Goal: Task Accomplishment & Management: Manage account settings

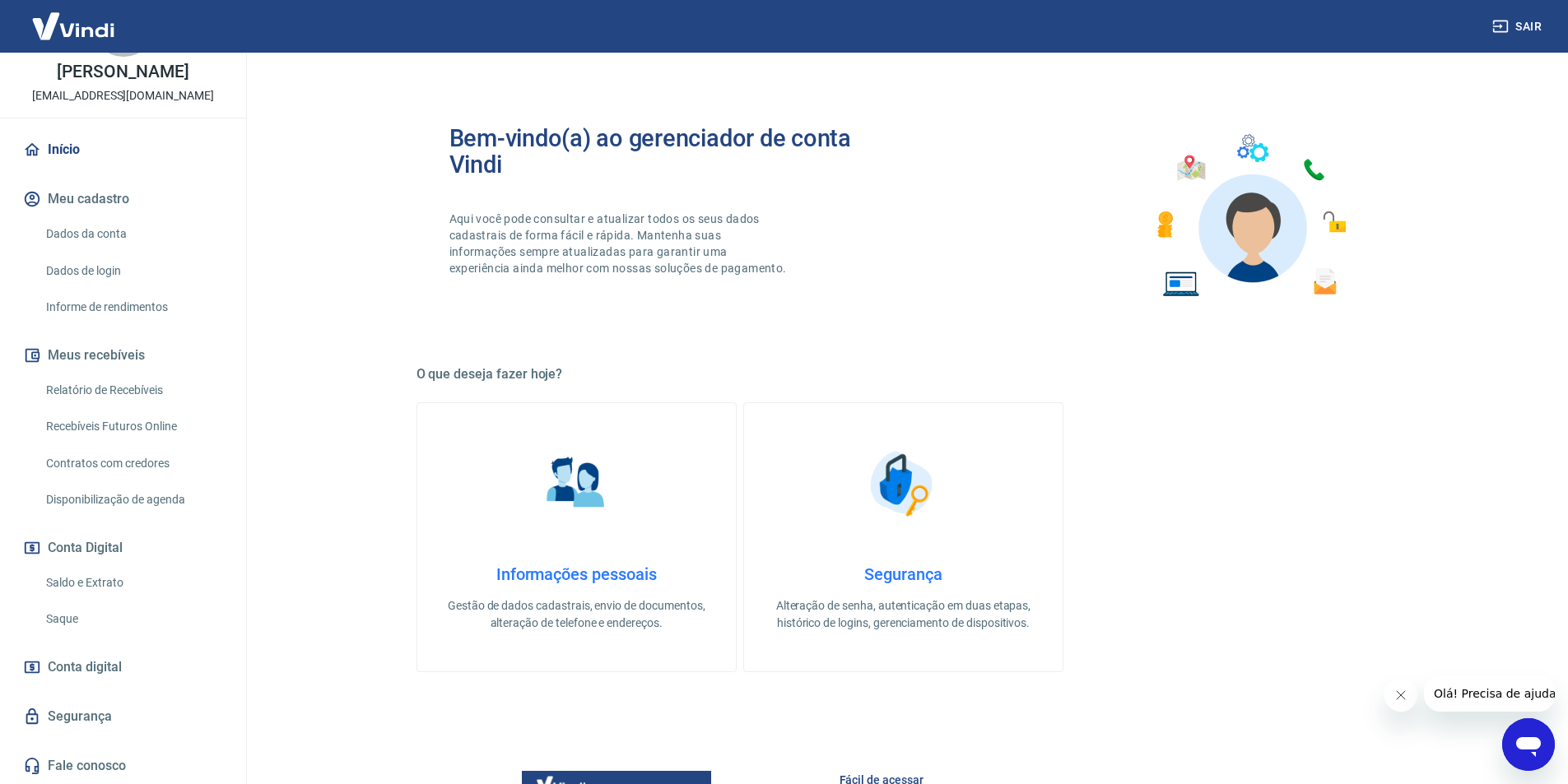
scroll to position [82, 0]
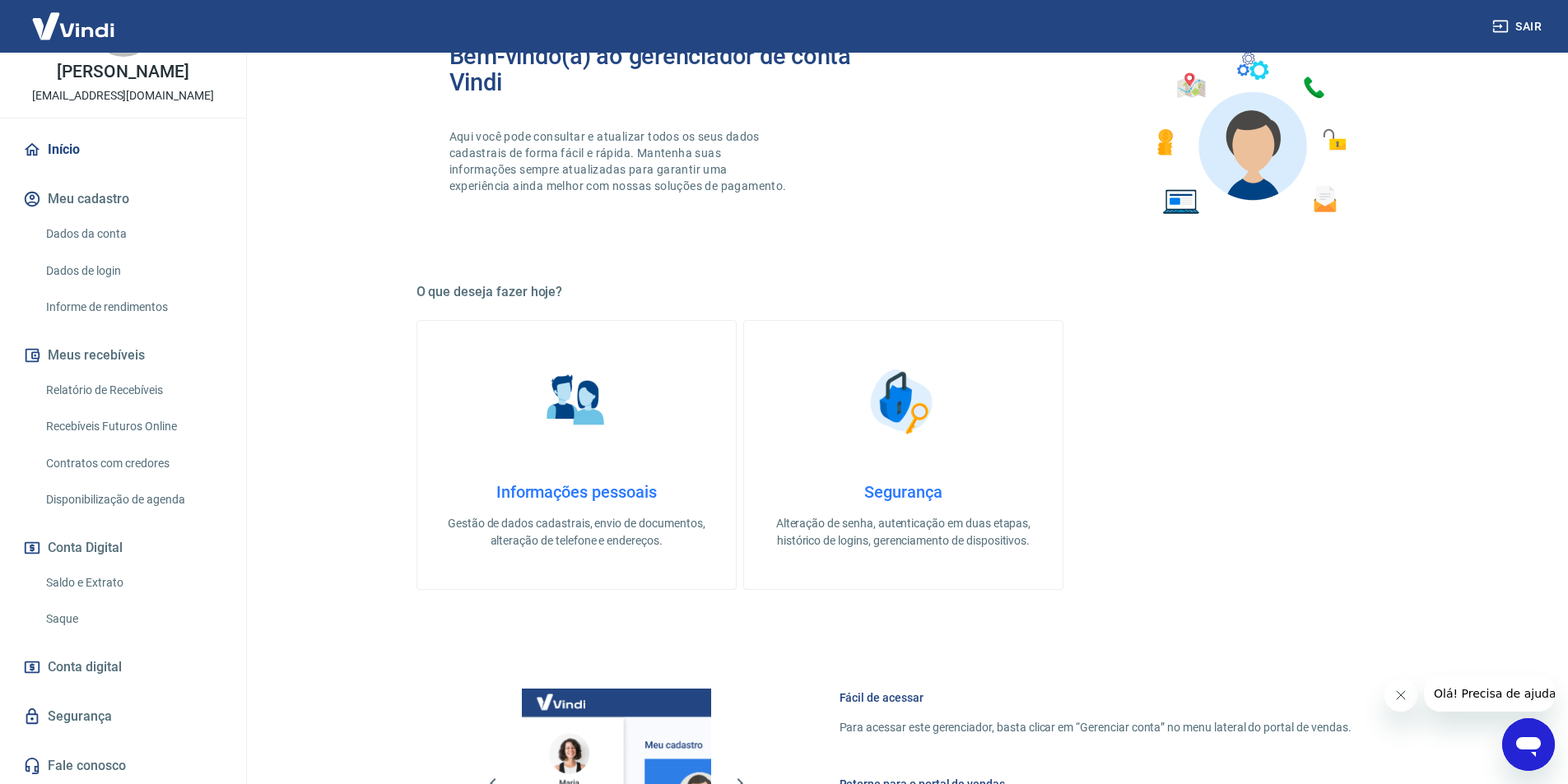
click at [86, 656] on span "Conta digital" at bounding box center [84, 668] width 74 height 23
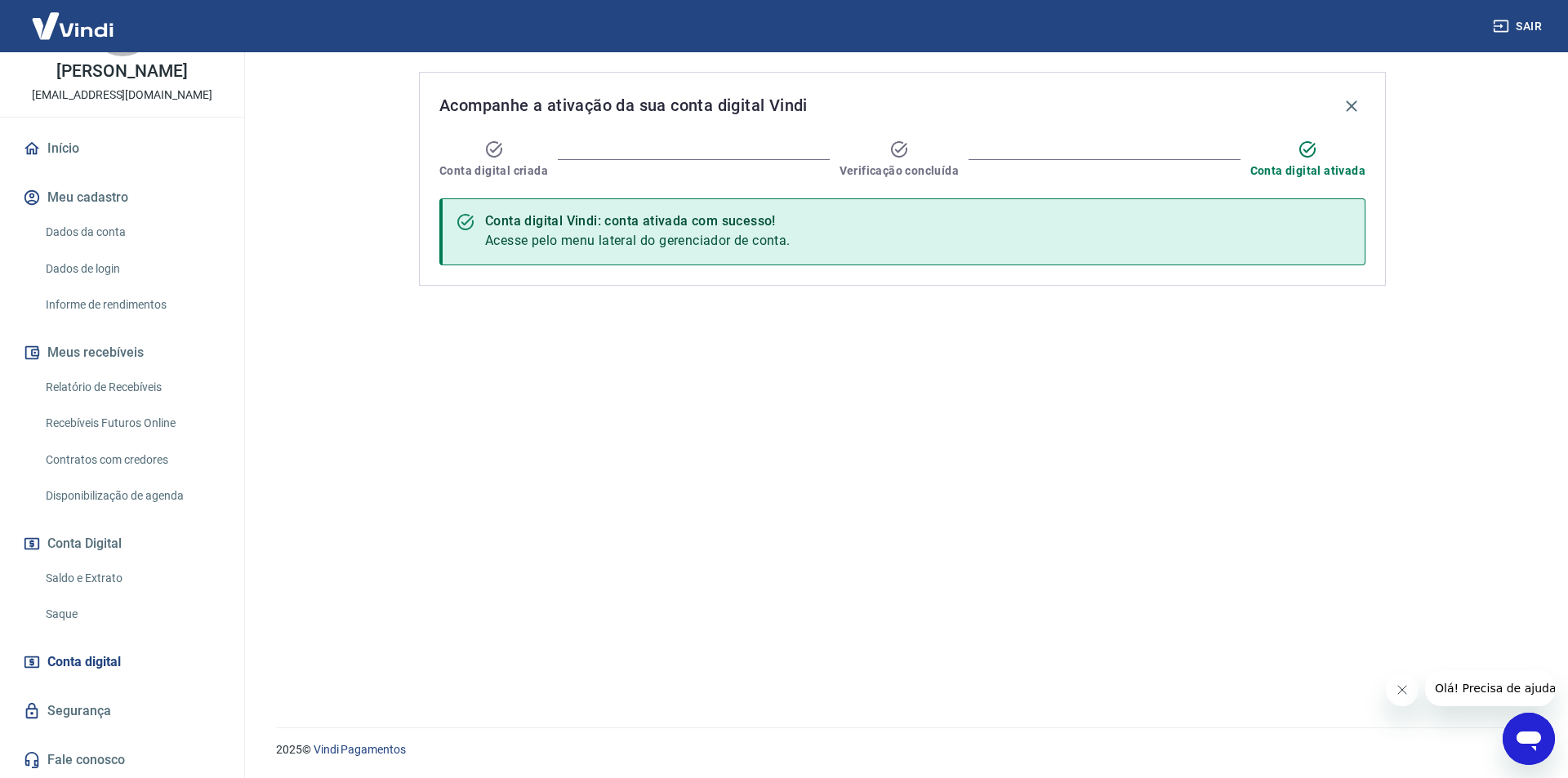
click at [64, 580] on link "Saldo e Extrato" at bounding box center [131, 578] width 185 height 34
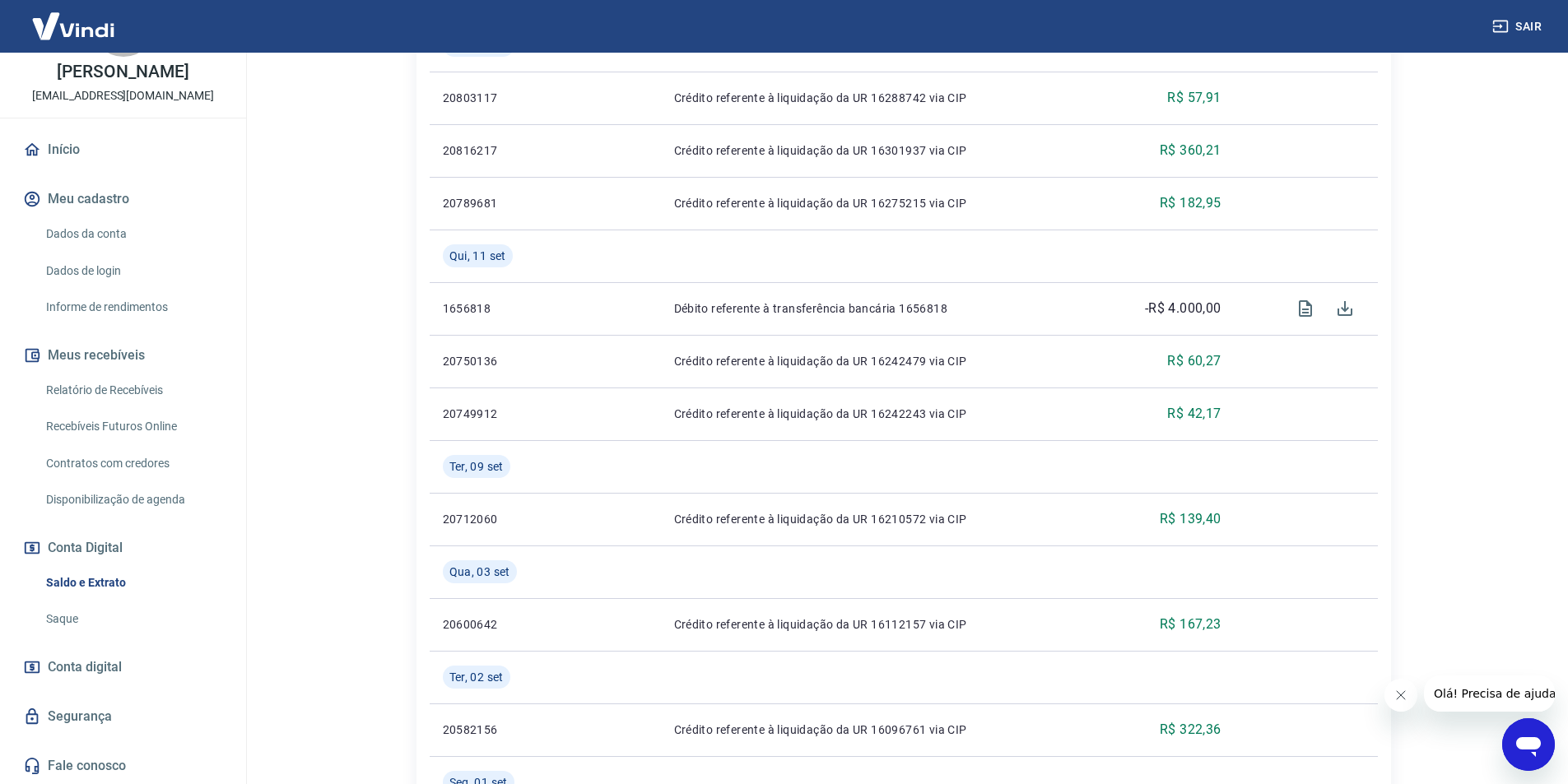
scroll to position [576, 0]
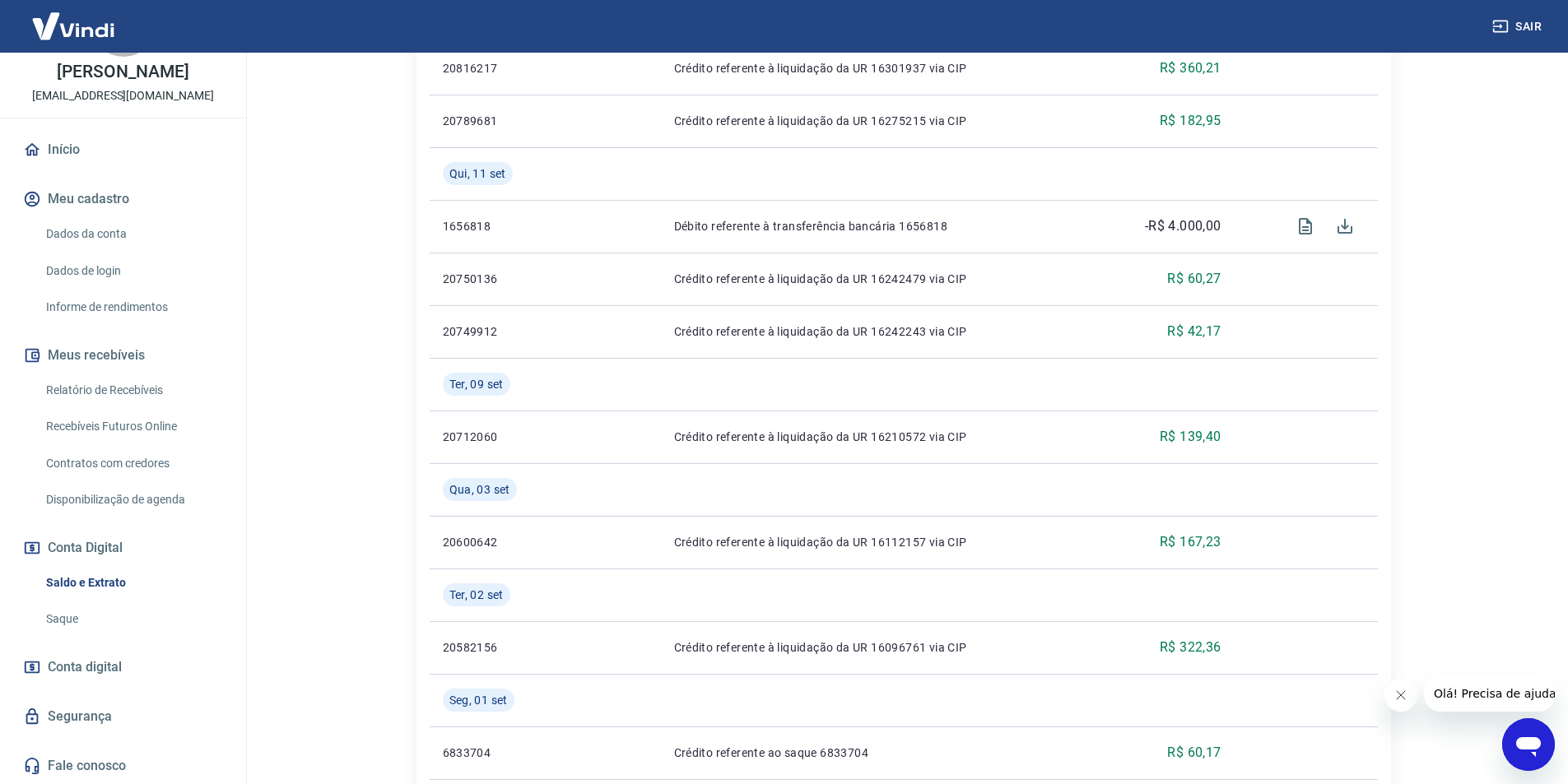
drag, startPoint x: 232, startPoint y: 186, endPoint x: 236, endPoint y: 98, distance: 88.1
click at [236, 98] on div "P [PERSON_NAME] [EMAIL_ADDRESS][DOMAIN_NAME] Início Meu cadastro Dados da conta…" at bounding box center [123, 418] width 247 height 732
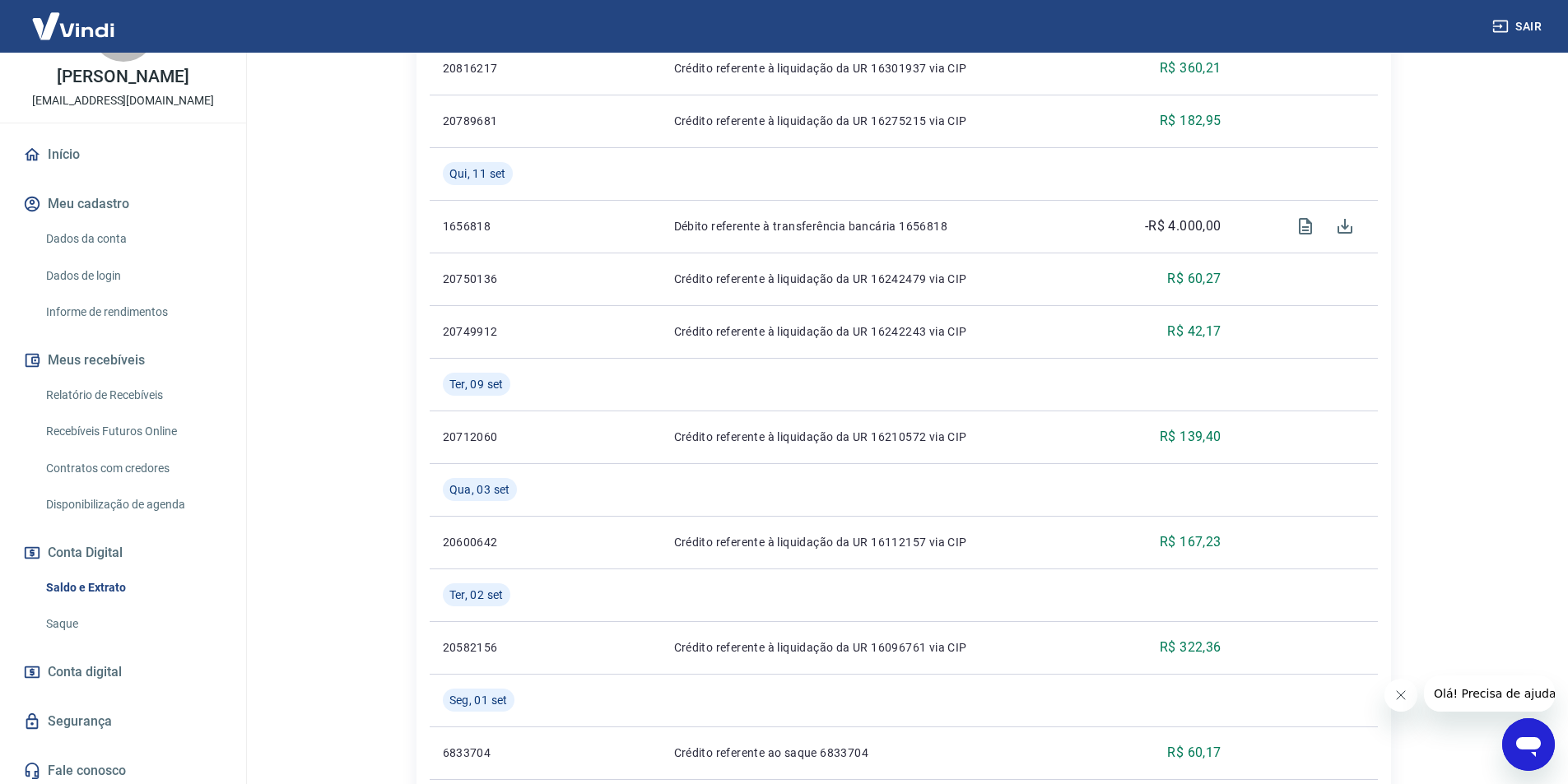
scroll to position [74, 0]
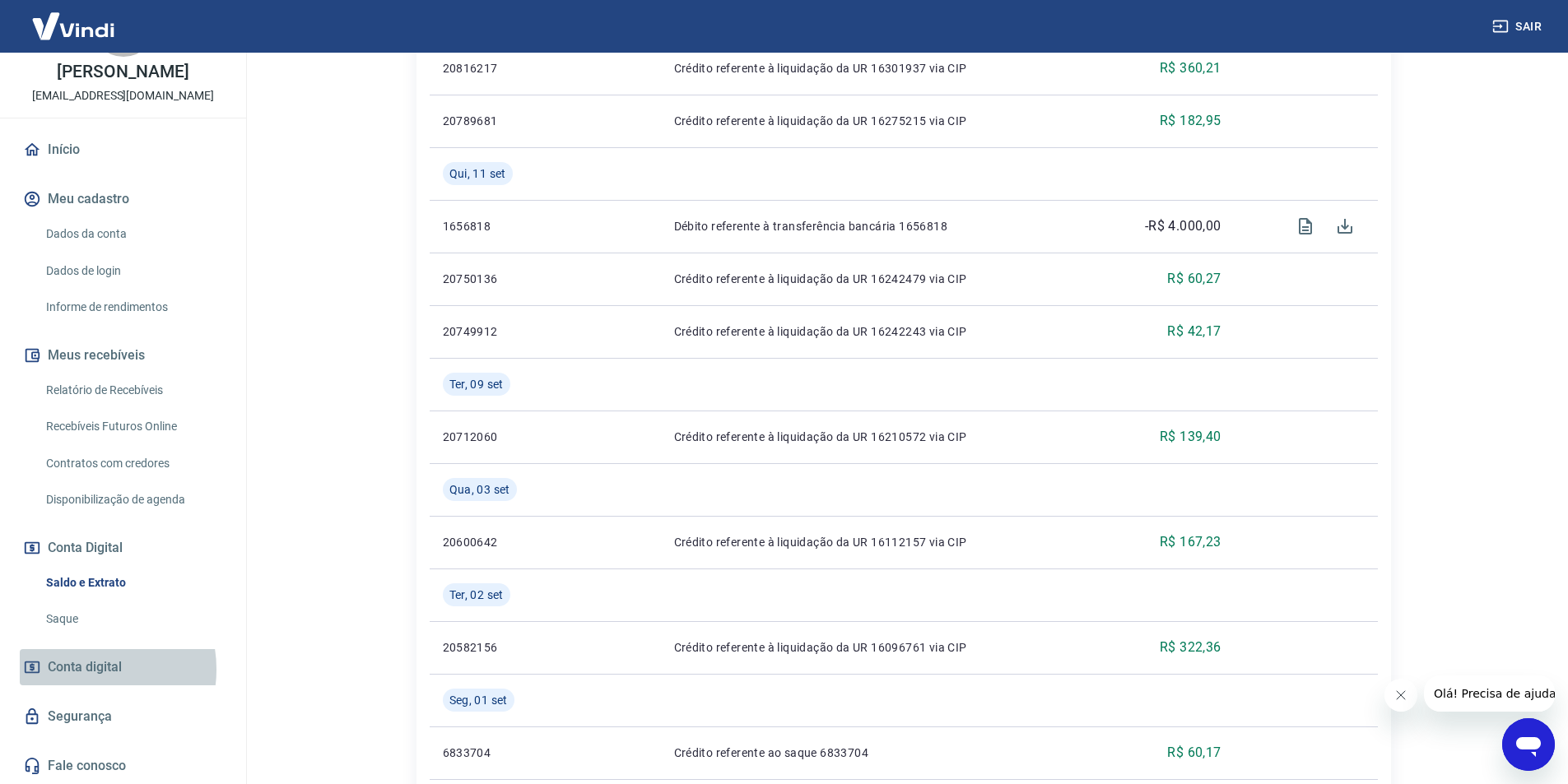
click at [86, 669] on span "Conta digital" at bounding box center [84, 668] width 74 height 23
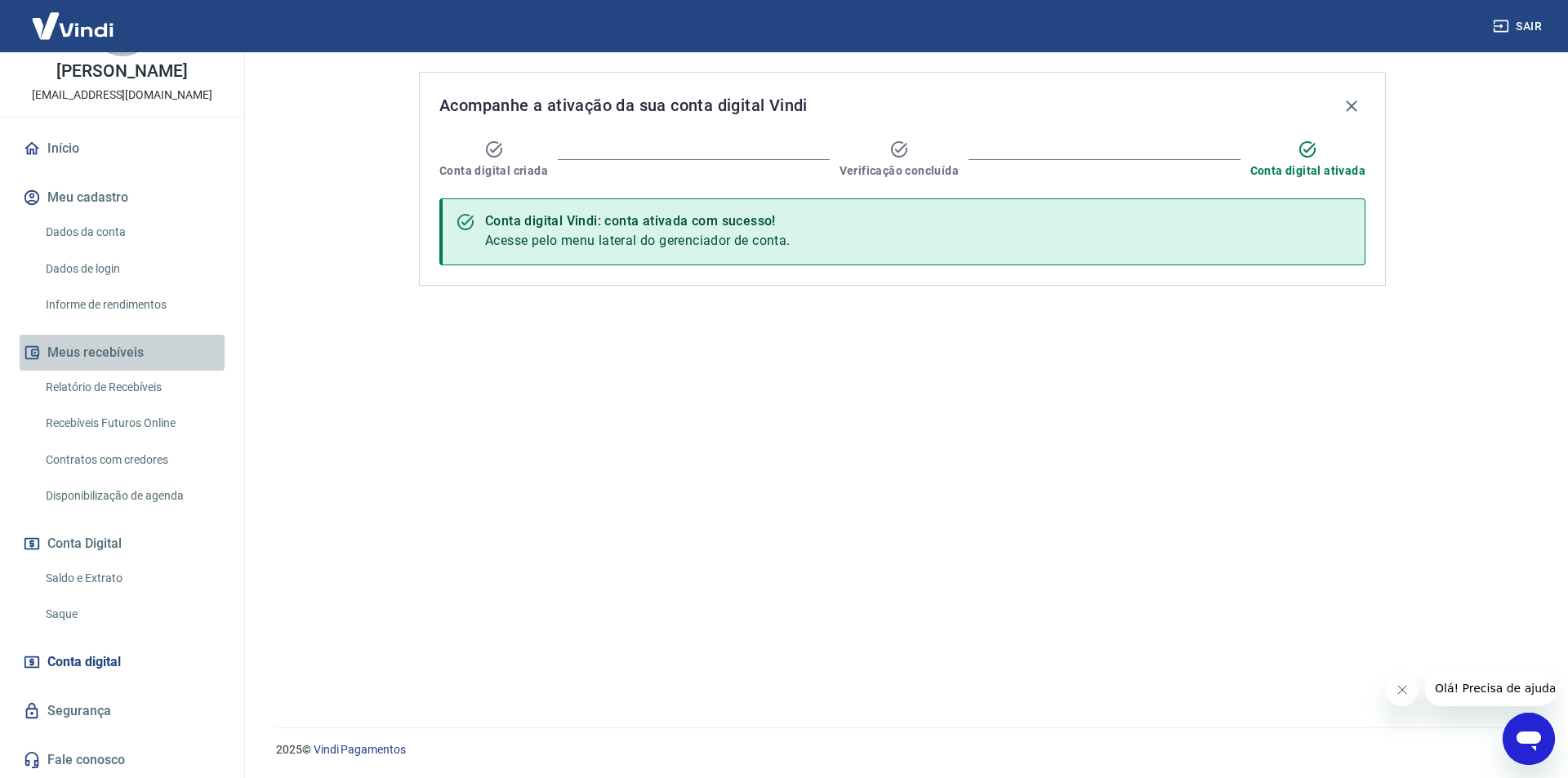
click at [124, 343] on button "Meus recebíveis" at bounding box center [122, 352] width 205 height 35
click at [107, 575] on link "Saldo e Extrato" at bounding box center [131, 578] width 185 height 34
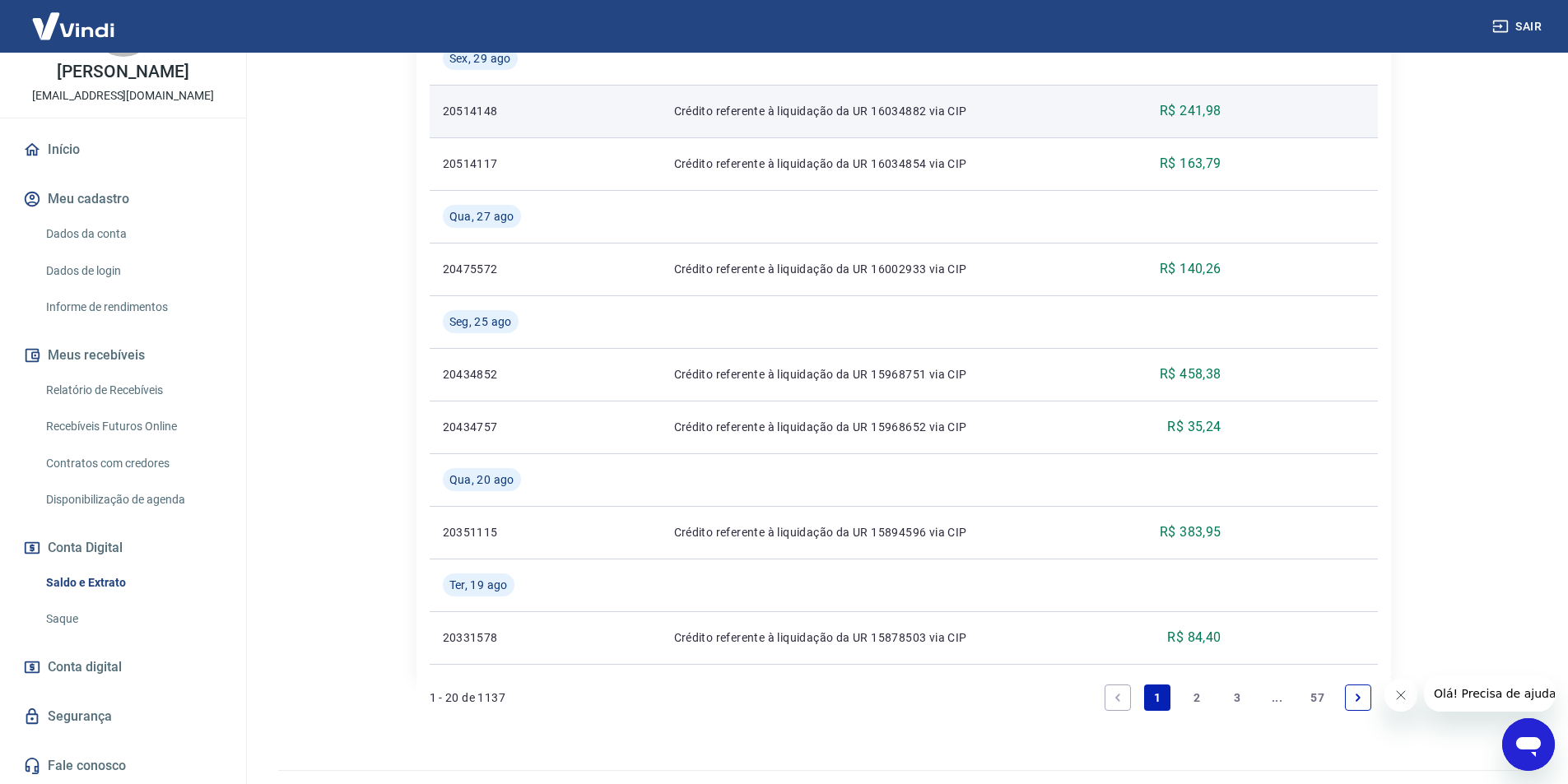
scroll to position [1519, 0]
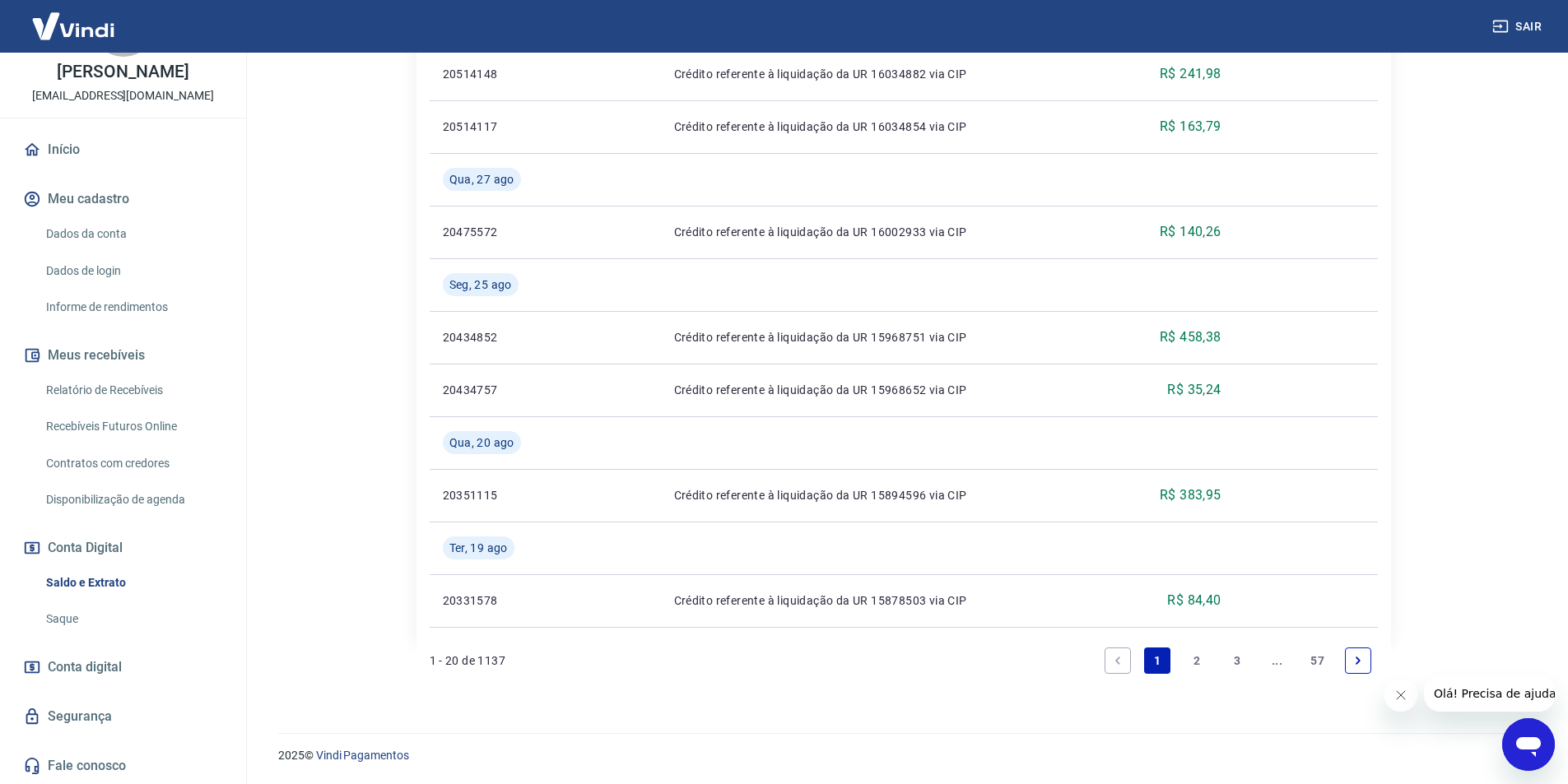
click at [92, 238] on link "Dados da conta" at bounding box center [132, 234] width 187 height 34
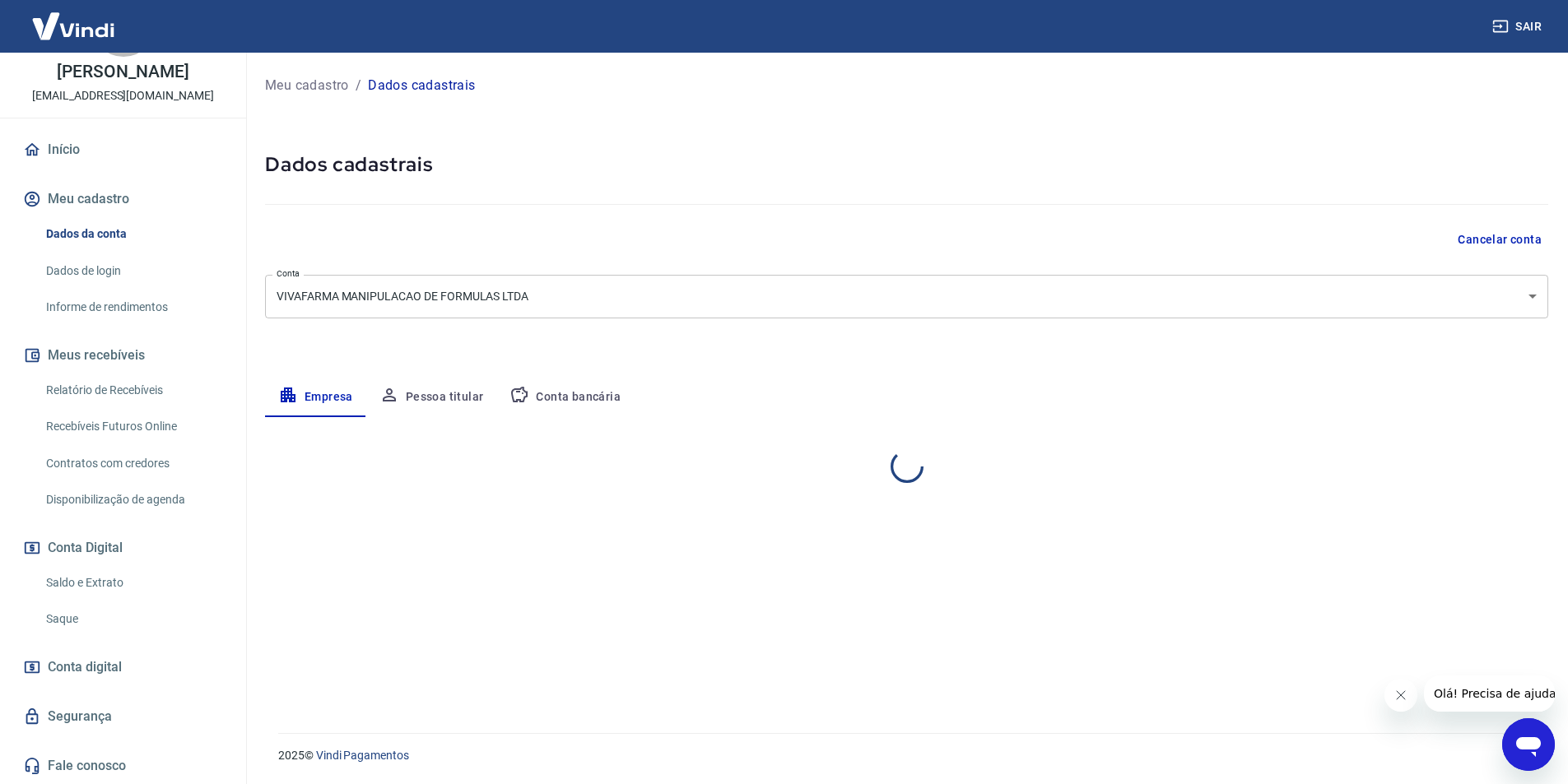
select select "SP"
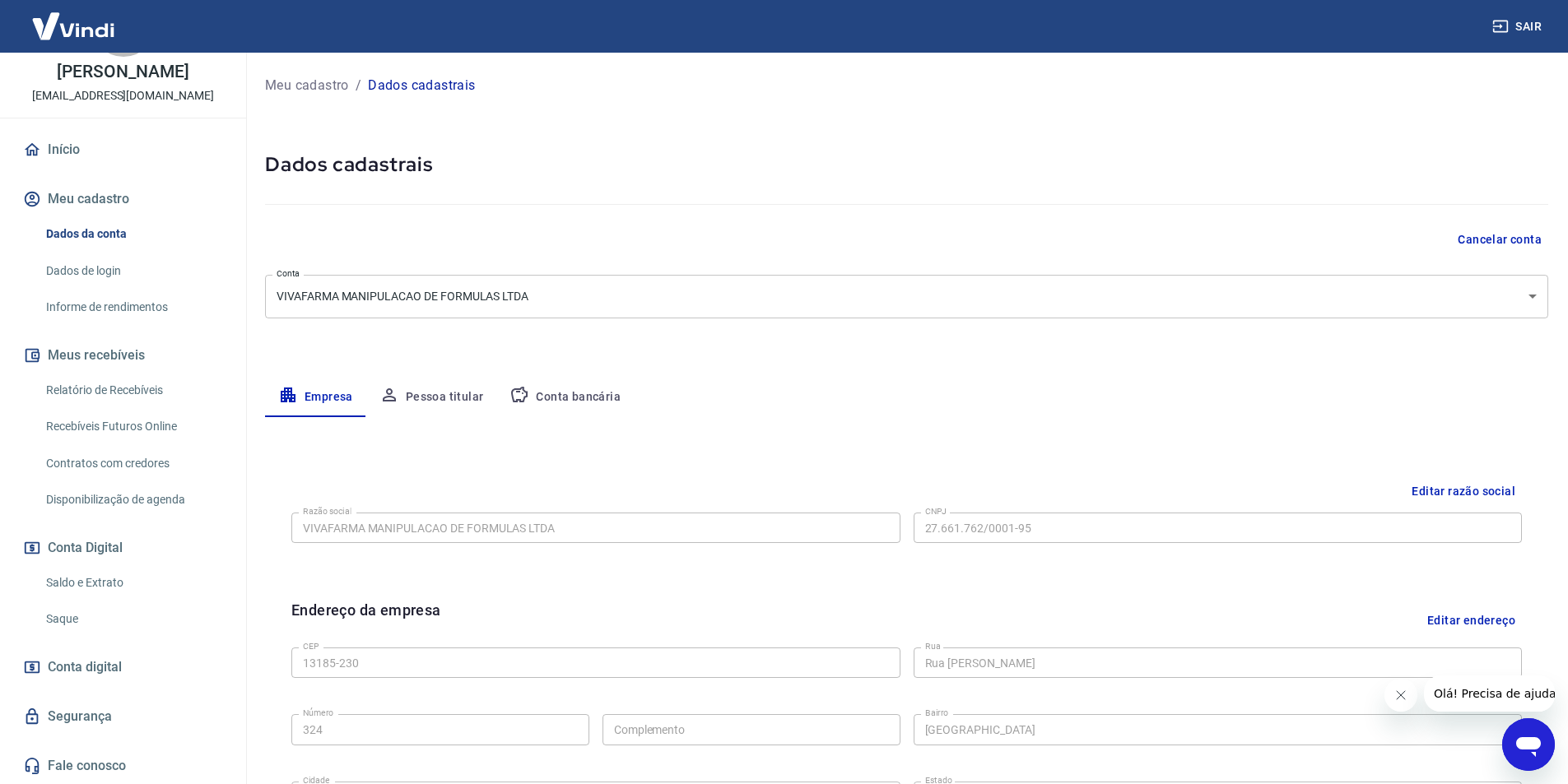
scroll to position [82, 0]
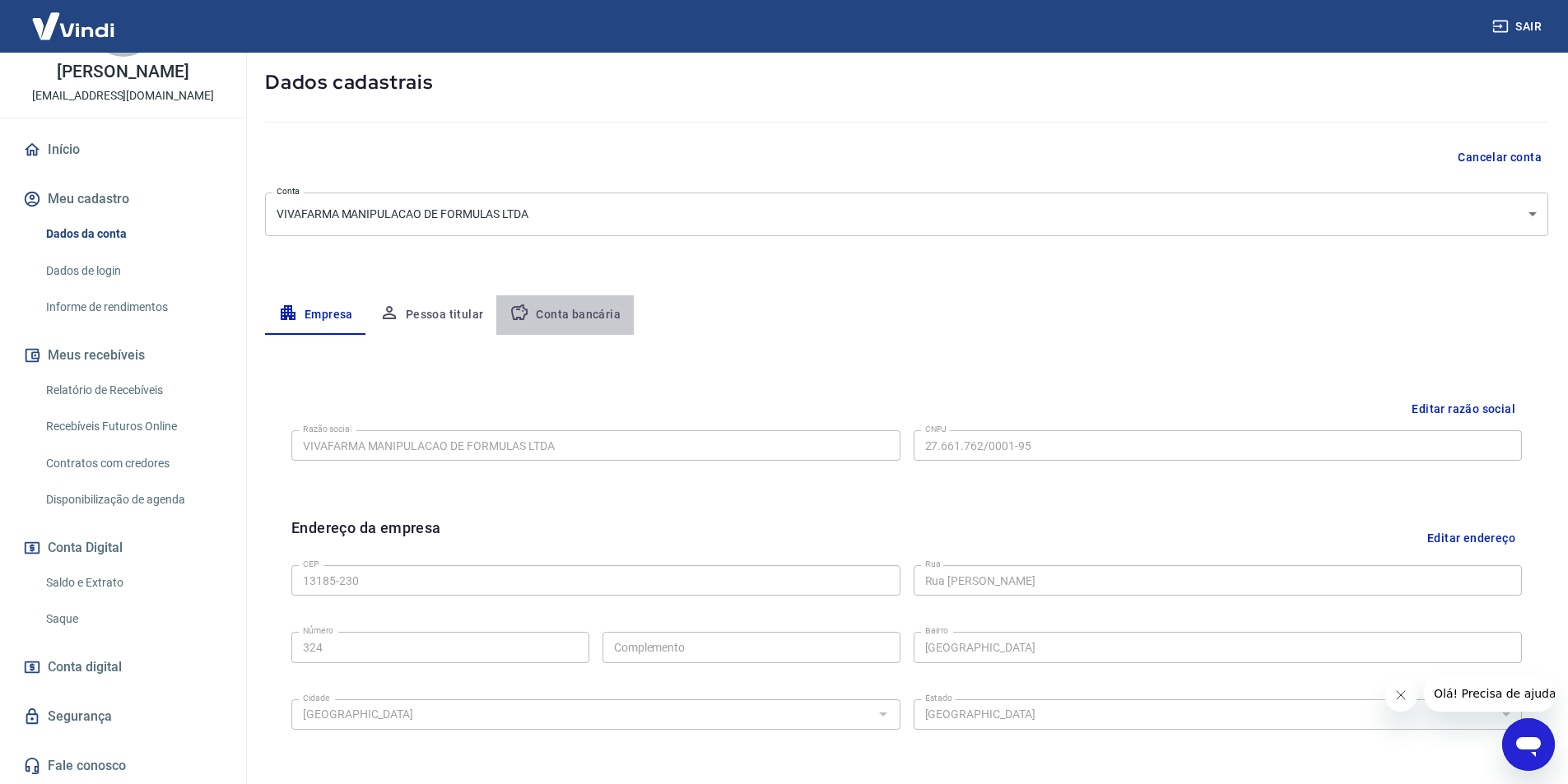
click at [595, 316] on button "Conta bancária" at bounding box center [565, 315] width 137 height 40
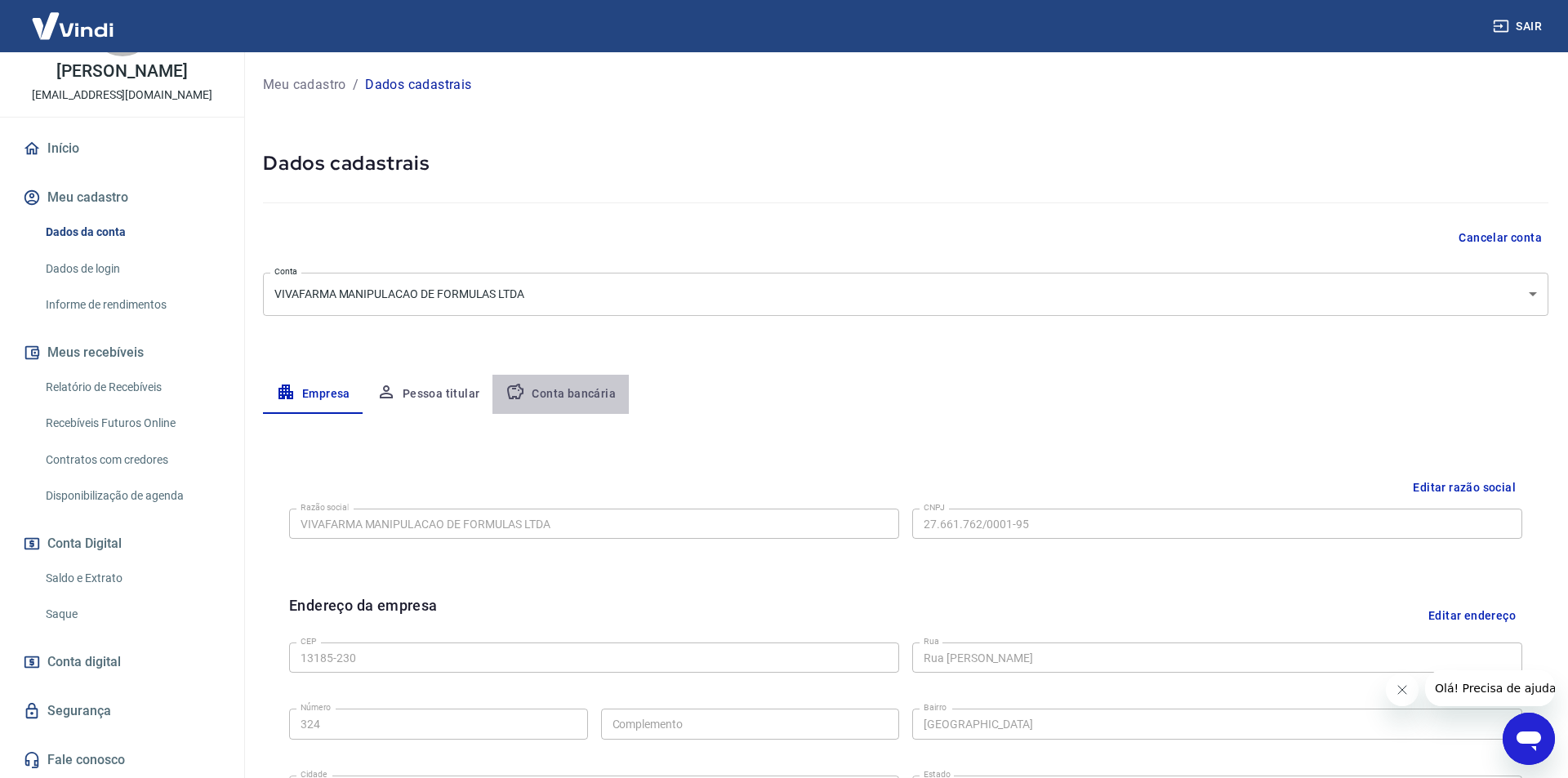
select select "1"
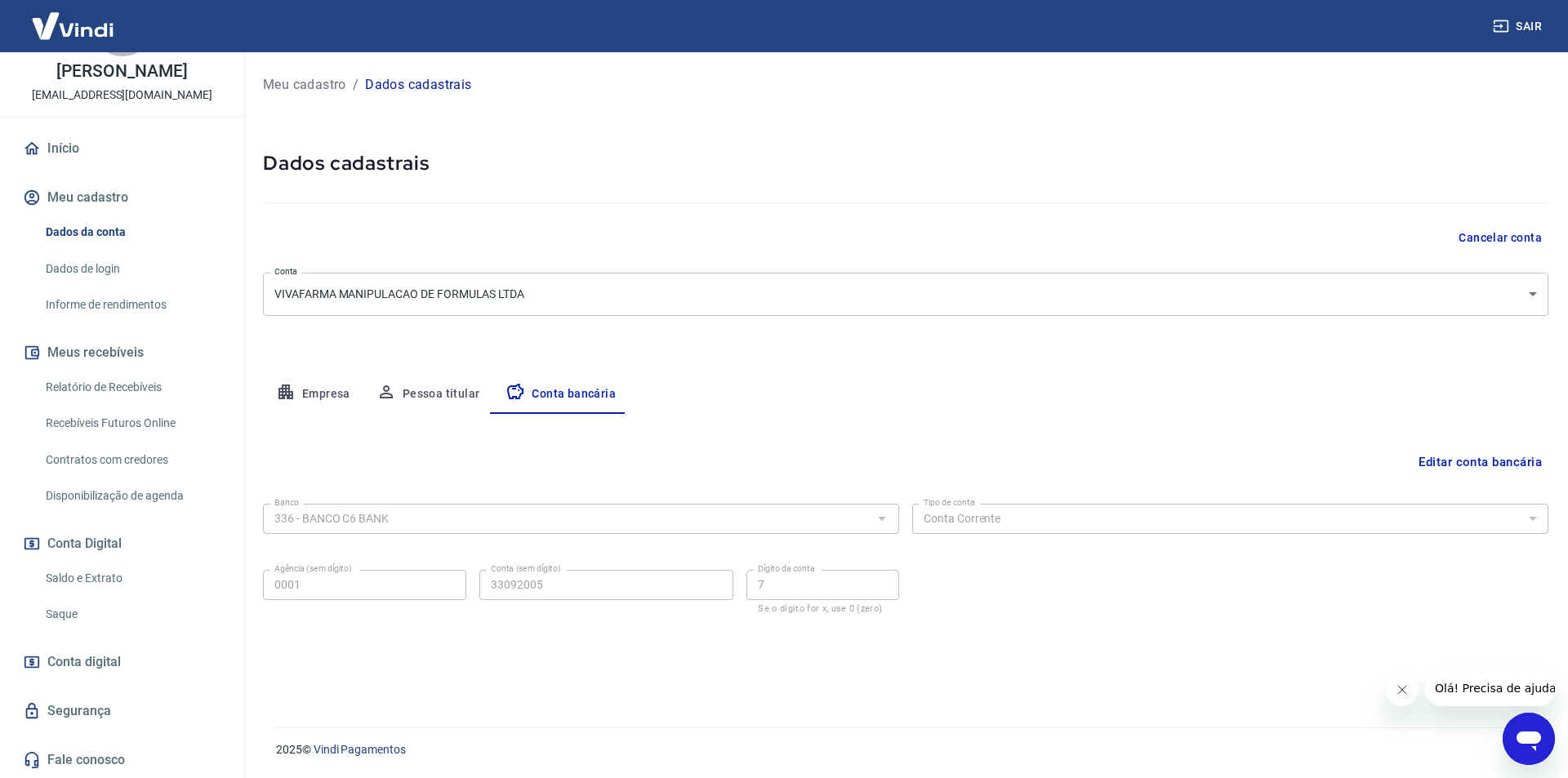
click at [88, 426] on link "Recebíveis Futuros Online" at bounding box center [131, 423] width 185 height 34
